Goal: Information Seeking & Learning: Learn about a topic

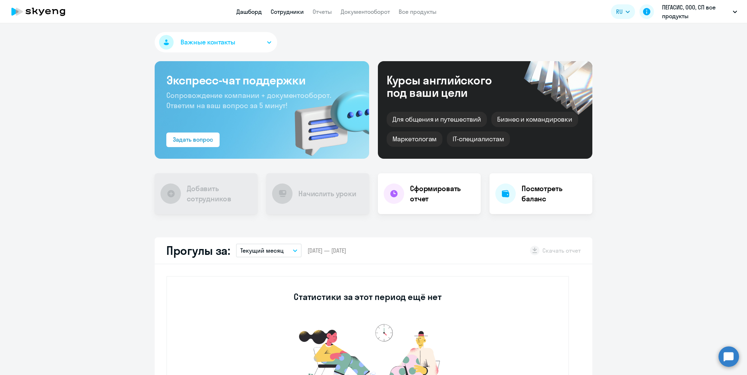
click at [281, 13] on link "Сотрудники" at bounding box center [286, 11] width 33 height 7
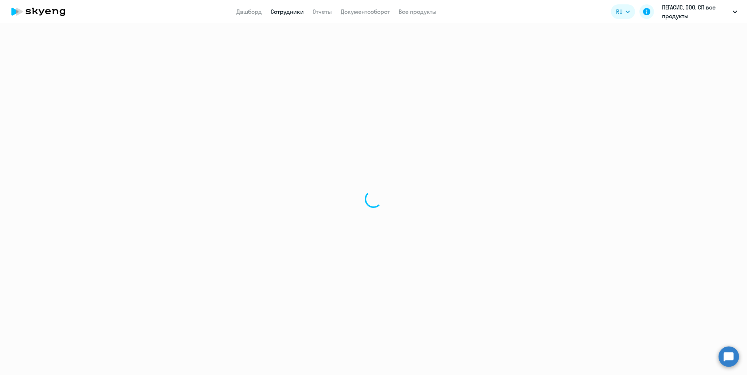
select select "30"
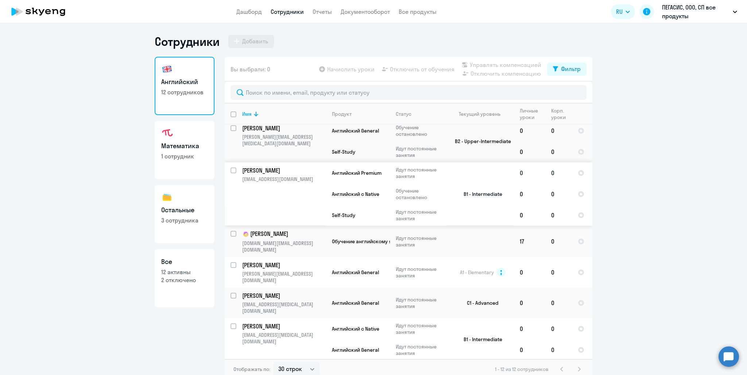
scroll to position [109, 0]
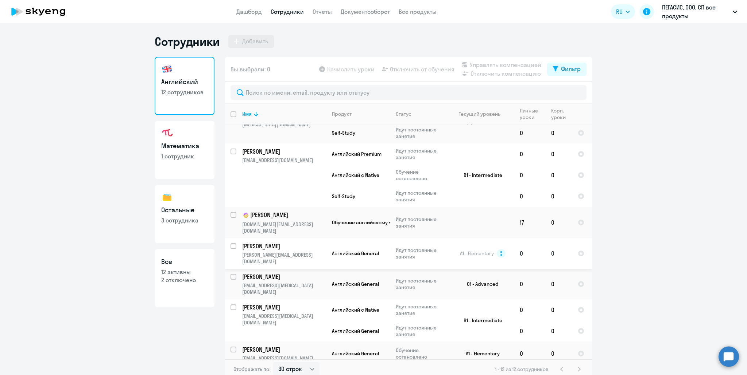
click at [275, 252] on p "[PERSON_NAME][EMAIL_ADDRESS][DOMAIN_NAME]" at bounding box center [283, 258] width 83 height 13
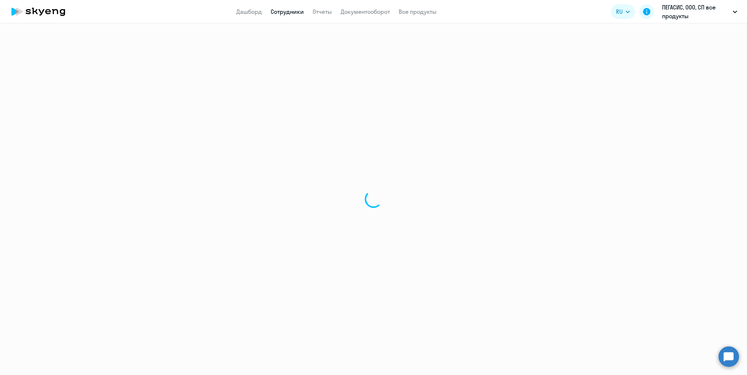
select select "english"
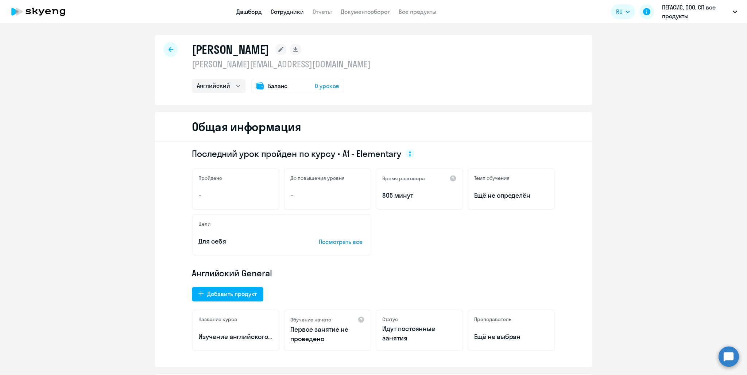
click at [248, 11] on link "Дашборд" at bounding box center [249, 11] width 26 height 7
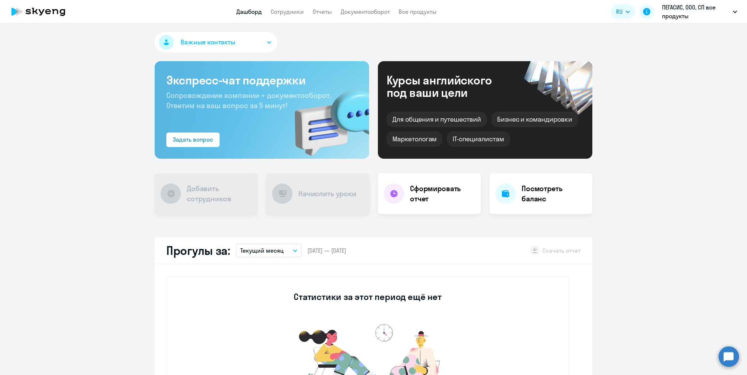
click at [240, 10] on link "Дашборд" at bounding box center [249, 11] width 26 height 7
select select "30"
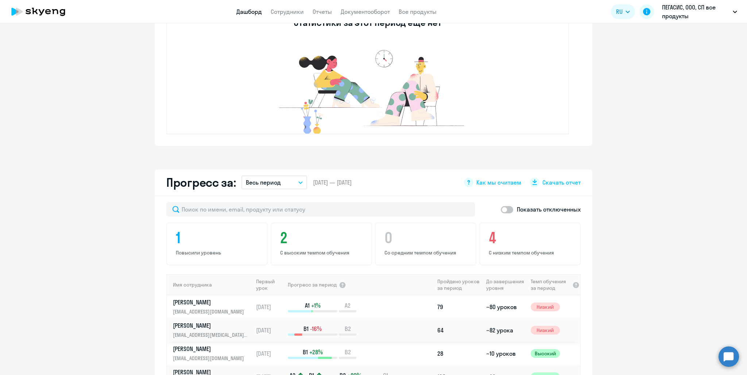
scroll to position [328, 0]
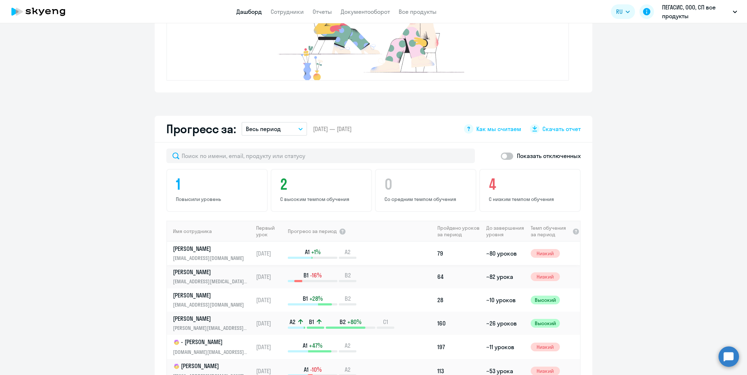
click at [184, 249] on p "[PERSON_NAME]" at bounding box center [210, 249] width 75 height 8
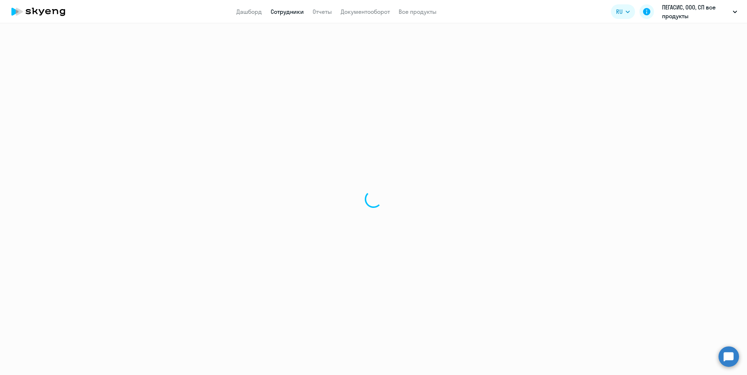
select select "english"
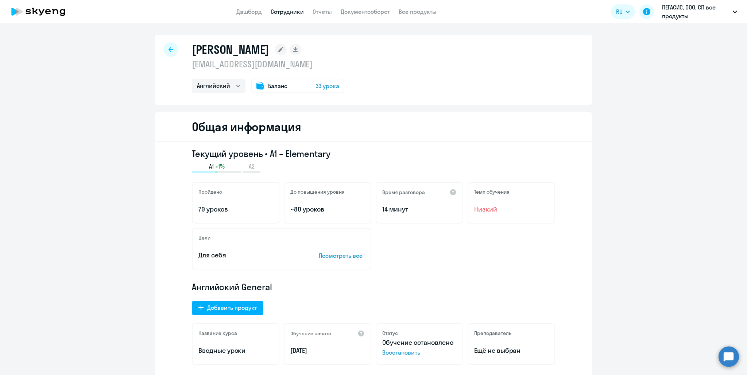
click at [288, 13] on link "Сотрудники" at bounding box center [286, 11] width 33 height 7
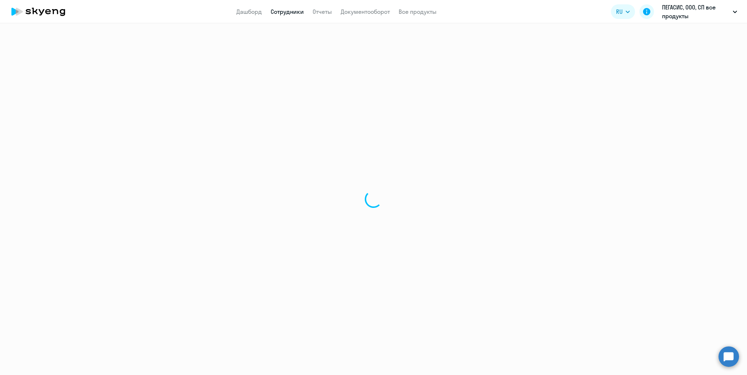
select select "30"
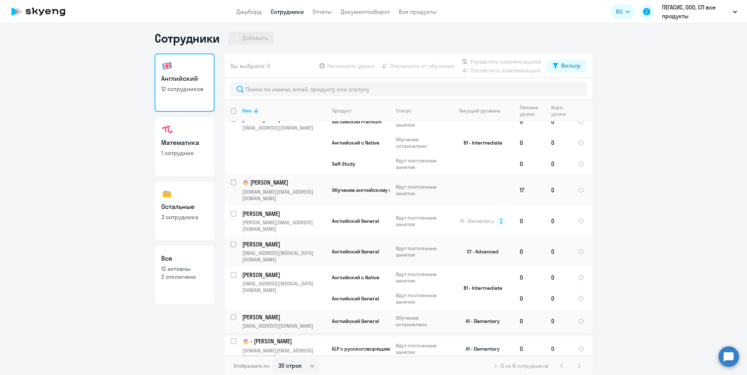
scroll to position [4, 0]
click at [274, 347] on p "[DOMAIN_NAME][EMAIL_ADDRESS][DOMAIN_NAME]" at bounding box center [283, 353] width 83 height 13
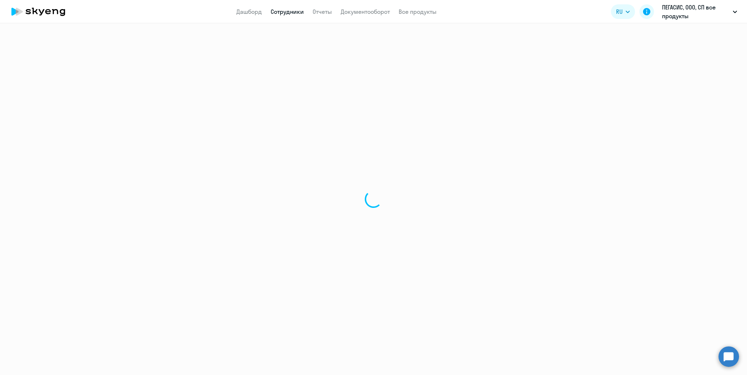
select select "english"
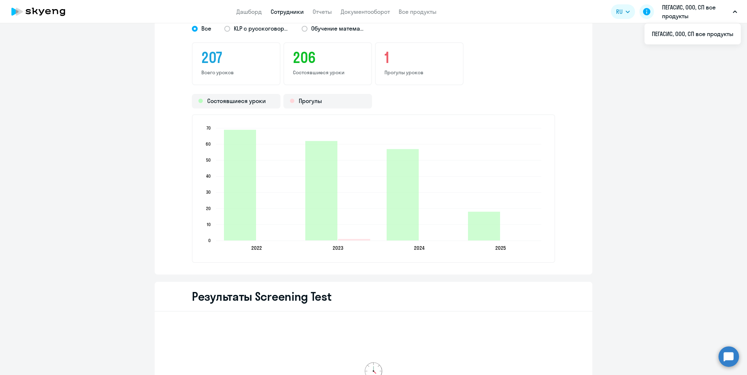
scroll to position [1086, 0]
